Goal: Navigation & Orientation: Find specific page/section

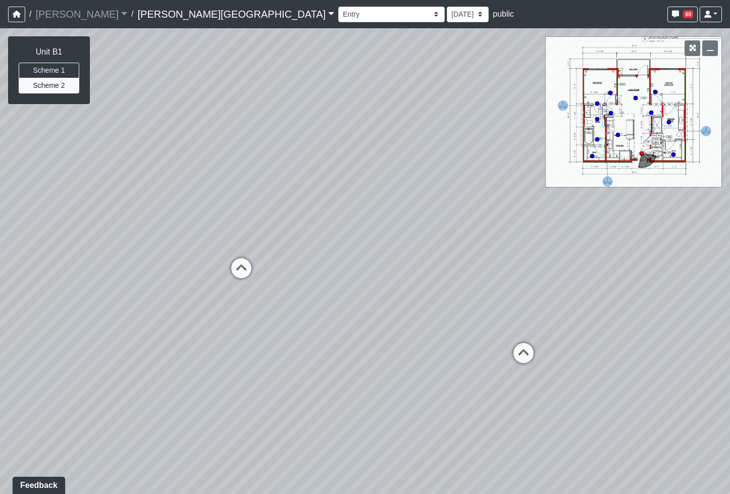
drag, startPoint x: 391, startPoint y: 317, endPoint x: 362, endPoint y: 279, distance: 47.2
click at [364, 279] on div "Loading... Pool Loungers Loading... Pool Walkway 2 Loading... Created by [PERSO…" at bounding box center [365, 260] width 730 height 465
click at [494, 317] on icon at bounding box center [493, 322] width 30 height 30
drag, startPoint x: 596, startPoint y: 345, endPoint x: 71, endPoint y: 164, distance: 555.3
click at [71, 164] on div "Loading... Pool Loungers Loading... Pool Walkway 2 Loading... Created by [PERSO…" at bounding box center [365, 260] width 730 height 465
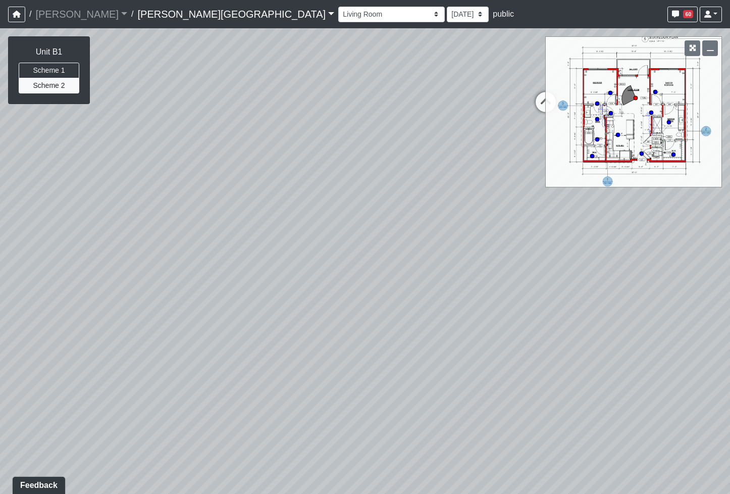
drag, startPoint x: 504, startPoint y: 278, endPoint x: 361, endPoint y: 297, distance: 143.6
click at [363, 297] on div "Loading... Pool Loungers Loading... Pool Walkway 2 Loading... Created by [PERSO…" at bounding box center [365, 260] width 730 height 465
click at [419, 115] on icon at bounding box center [427, 116] width 30 height 30
drag, startPoint x: 243, startPoint y: 220, endPoint x: 562, endPoint y: 262, distance: 321.8
click at [729, 253] on html "/ [PERSON_NAME] Loading... / [PERSON_NAME][GEOGRAPHIC_DATA] [PERSON_NAME][GEOGR…" at bounding box center [365, 247] width 730 height 494
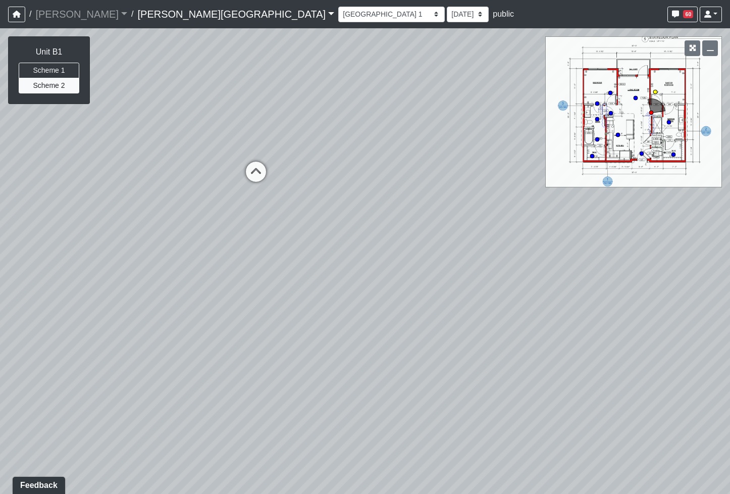
drag, startPoint x: 256, startPoint y: 175, endPoint x: 263, endPoint y: 179, distance: 8.1
click at [256, 174] on icon at bounding box center [256, 177] width 30 height 30
drag, startPoint x: 484, startPoint y: 234, endPoint x: 67, endPoint y: 429, distance: 459.7
click at [72, 429] on div "Loading... Pool Loungers Loading... Pool Walkway 2 Loading... Created by [PERSO…" at bounding box center [365, 260] width 730 height 465
drag, startPoint x: 425, startPoint y: 354, endPoint x: 139, endPoint y: 221, distance: 315.0
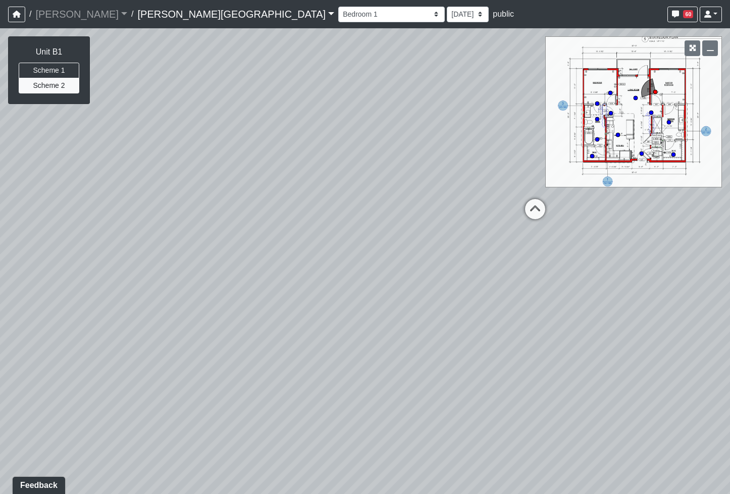
click at [167, 222] on div "Loading... Pool Loungers Loading... Pool Walkway 2 Loading... Created by [PERSO…" at bounding box center [365, 260] width 730 height 465
click at [531, 172] on icon at bounding box center [533, 178] width 30 height 30
drag, startPoint x: 543, startPoint y: 233, endPoint x: 102, endPoint y: 276, distance: 443.2
click at [116, 272] on div "Loading... Pool Loungers Loading... Pool Walkway 2 Loading... Created by [PERSO…" at bounding box center [365, 260] width 730 height 465
click at [650, 310] on icon at bounding box center [651, 316] width 30 height 30
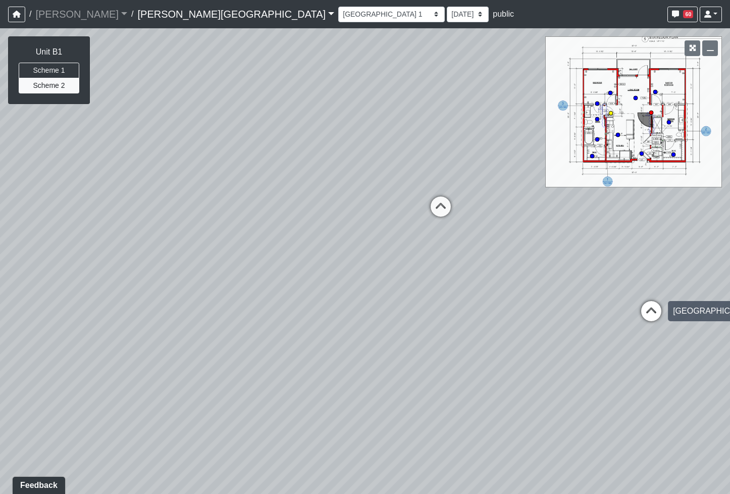
select select "4bL5PAbGqUUw4ezXsf1a9v"
drag, startPoint x: 667, startPoint y: 291, endPoint x: 253, endPoint y: 226, distance: 419.5
click at [261, 226] on div "Loading... Pool Loungers Loading... Pool Walkway 2 Loading... Created by [PERSO…" at bounding box center [365, 260] width 730 height 465
drag, startPoint x: 579, startPoint y: 321, endPoint x: 305, endPoint y: 401, distance: 285.6
click at [306, 402] on div "Loading... Pool Loungers Loading... Pool Walkway 2 Loading... Created by [PERSO…" at bounding box center [365, 260] width 730 height 465
